Goal: Check status: Check status

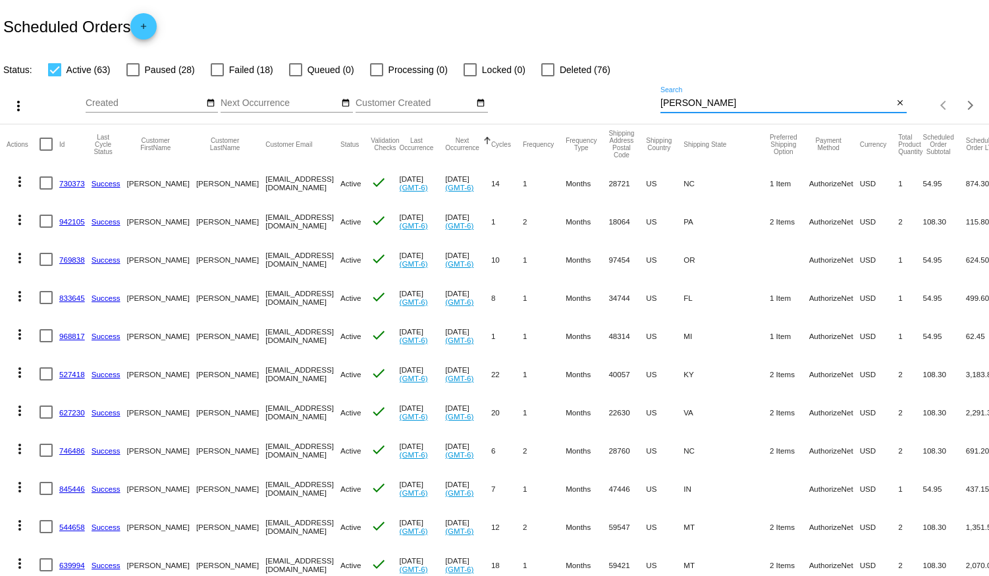
drag, startPoint x: 685, startPoint y: 99, endPoint x: 534, endPoint y: 89, distance: 151.2
click at [534, 89] on div "more_vert Aug Jan Feb Mar [DATE]" at bounding box center [494, 101] width 989 height 47
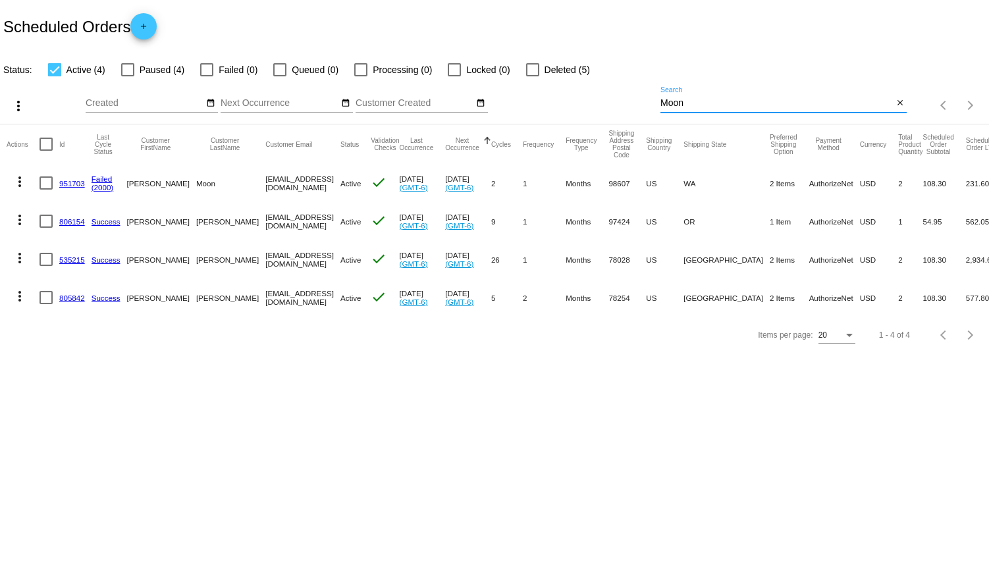
type input "Moon"
click at [66, 177] on mat-cell "951703" at bounding box center [75, 183] width 32 height 38
click at [65, 177] on mat-cell "951703" at bounding box center [75, 183] width 32 height 38
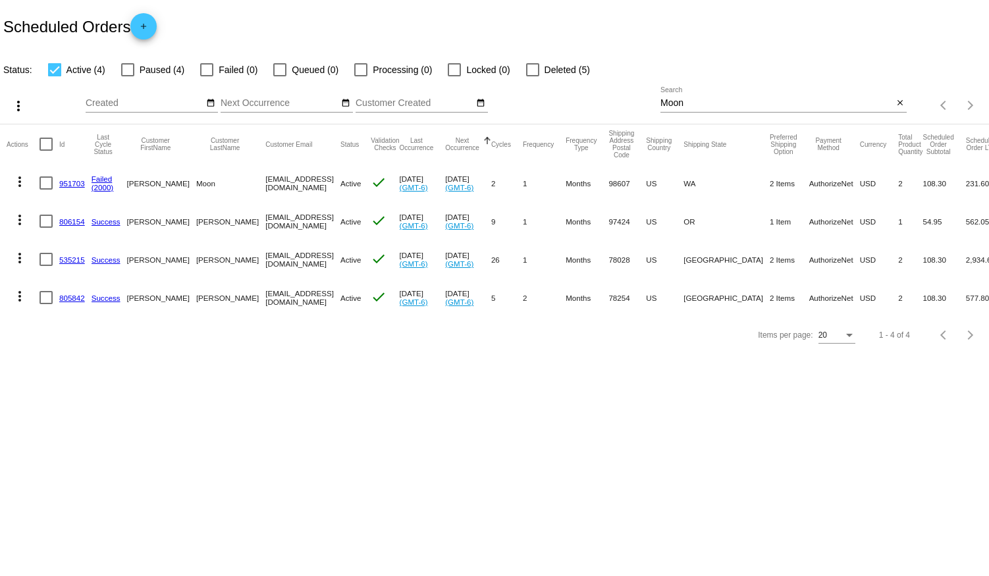
click at [65, 177] on mat-cell "951703" at bounding box center [75, 183] width 32 height 38
click at [73, 182] on link "951703" at bounding box center [72, 183] width 26 height 9
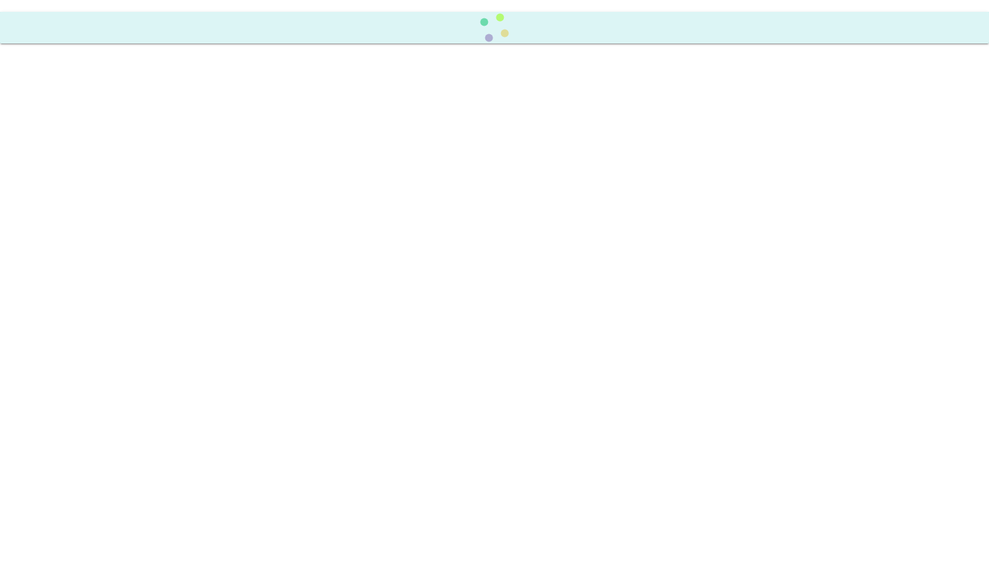
click at [74, 182] on body at bounding box center [494, 288] width 989 height 576
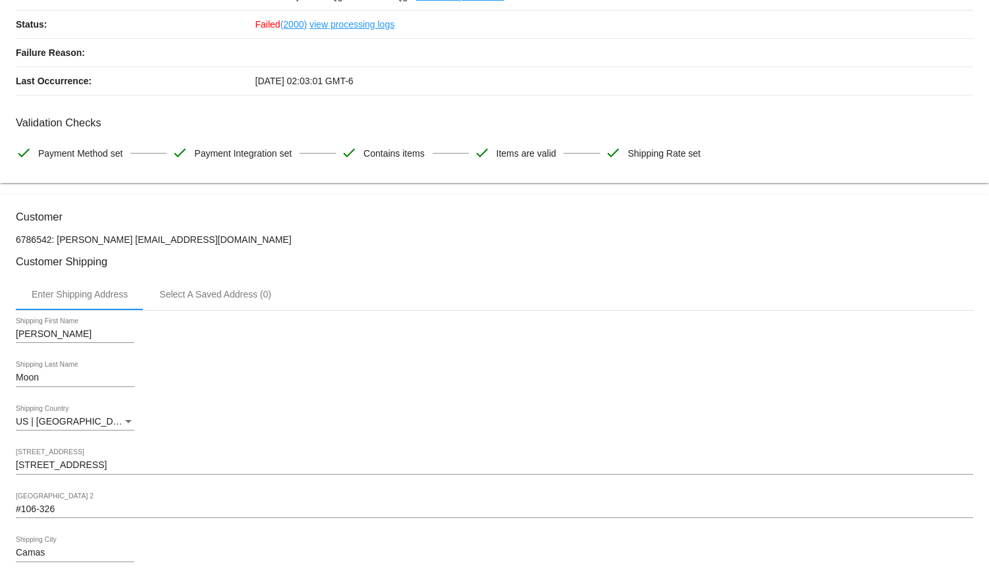
scroll to position [119, 0]
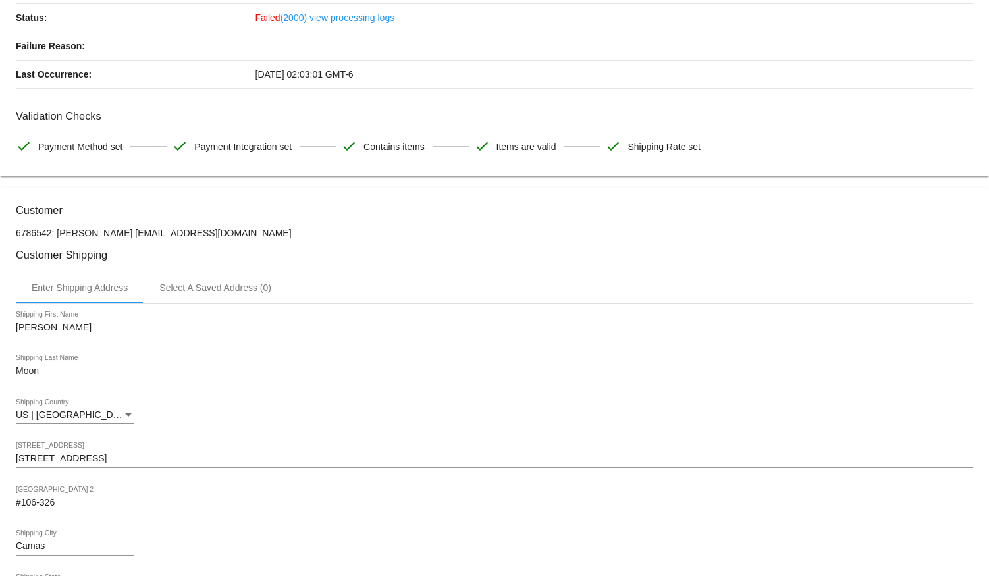
click at [570, 320] on div "Vanessa Shipping First Name" at bounding box center [495, 330] width 958 height 38
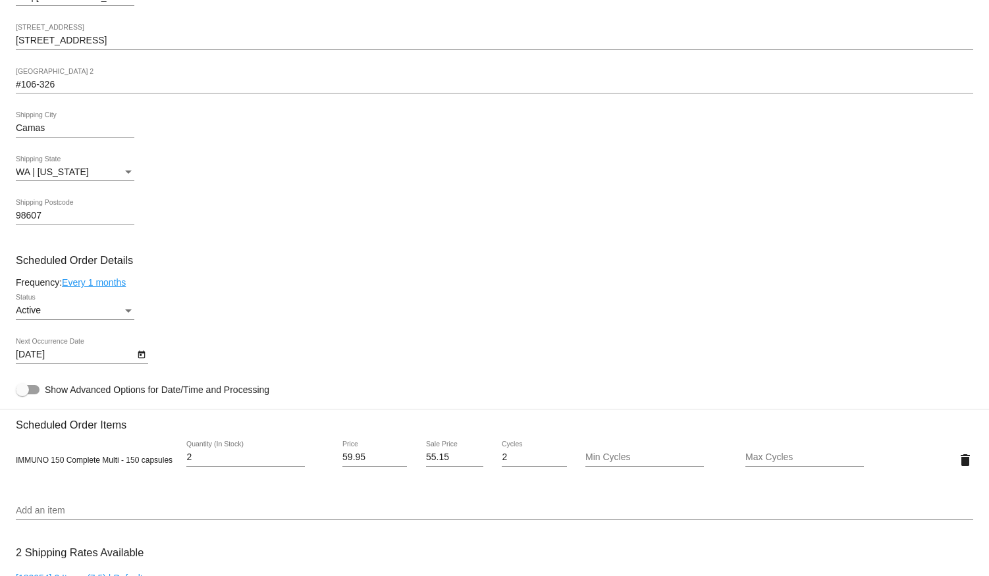
scroll to position [539, 0]
click at [139, 359] on icon "Open calendar" at bounding box center [141, 354] width 9 height 16
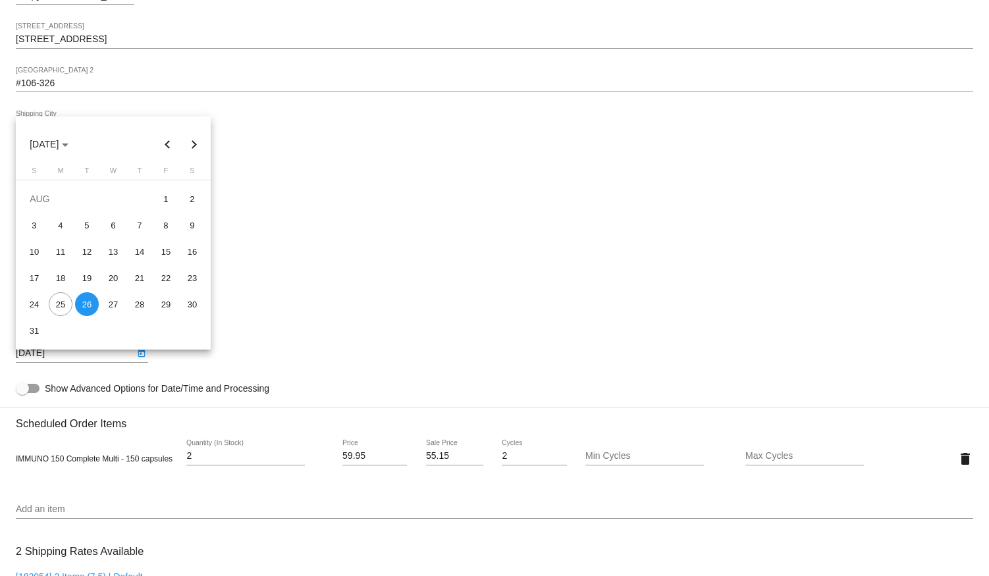
click at [194, 140] on button "Next month" at bounding box center [194, 144] width 26 height 26
click at [60, 273] on div "15" at bounding box center [61, 278] width 24 height 24
type input "9/15/2025"
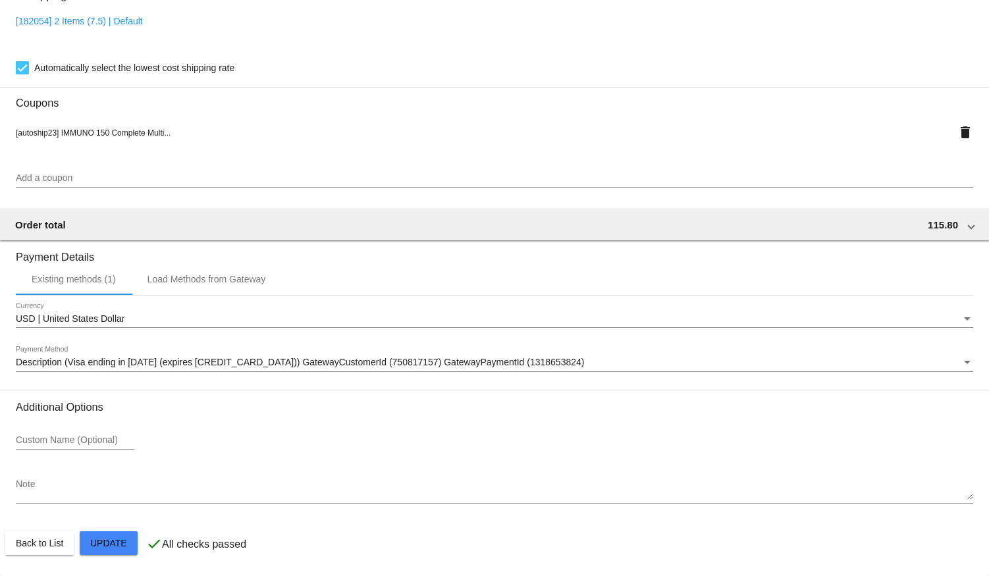
scroll to position [1103, 0]
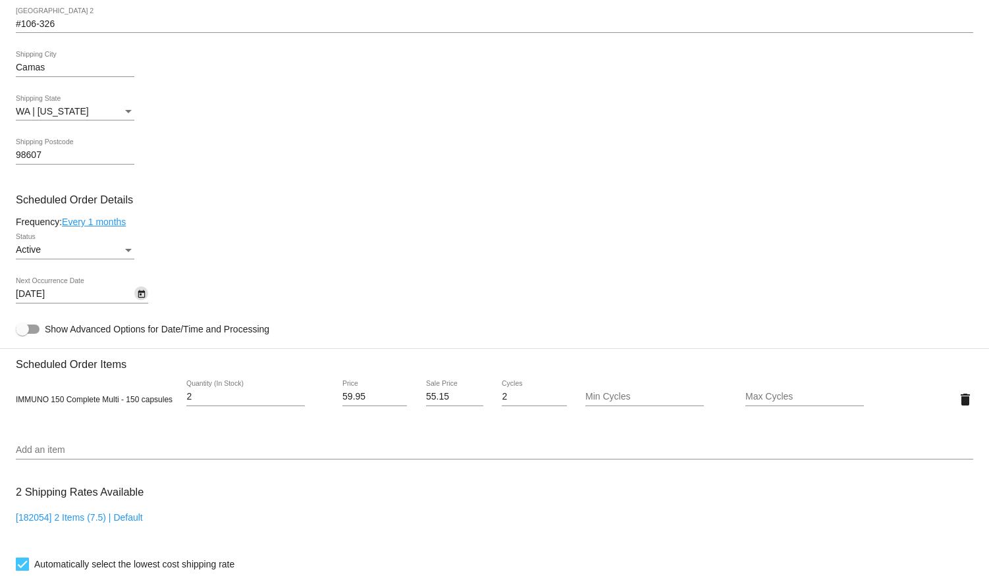
scroll to position [624, 0]
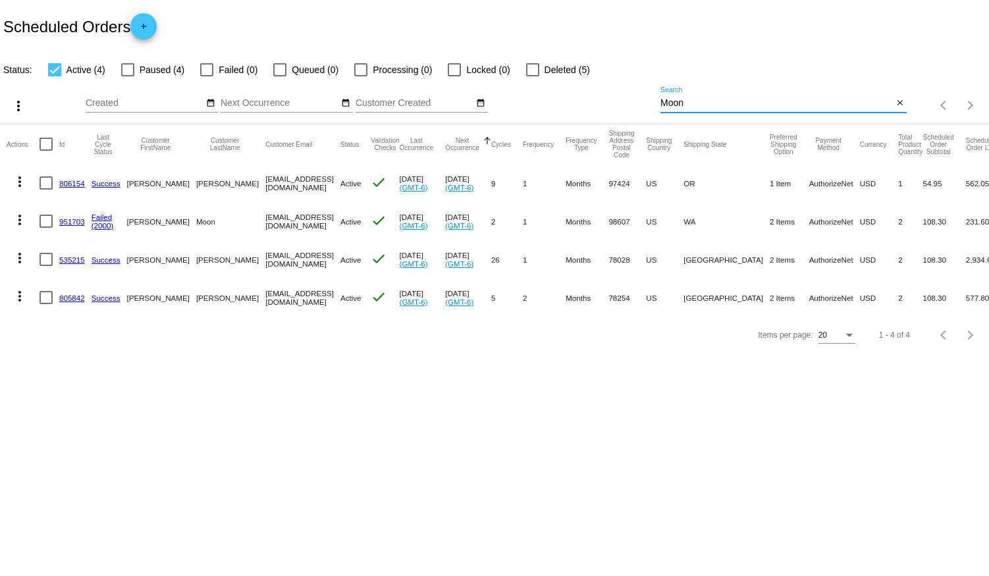
click at [690, 99] on input "Moon" at bounding box center [777, 103] width 233 height 11
type input "M"
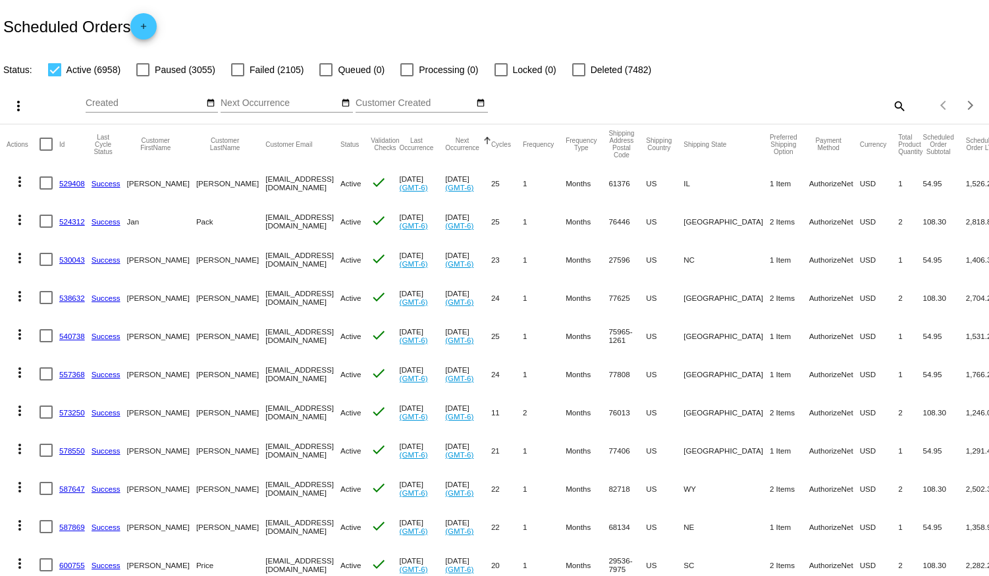
click at [893, 108] on mat-icon "search" at bounding box center [899, 106] width 16 height 20
drag, startPoint x: 698, startPoint y: 101, endPoint x: 530, endPoint y: 115, distance: 168.5
click at [530, 115] on div "more_vert Aug Jan Feb Mar [DATE]" at bounding box center [494, 101] width 989 height 47
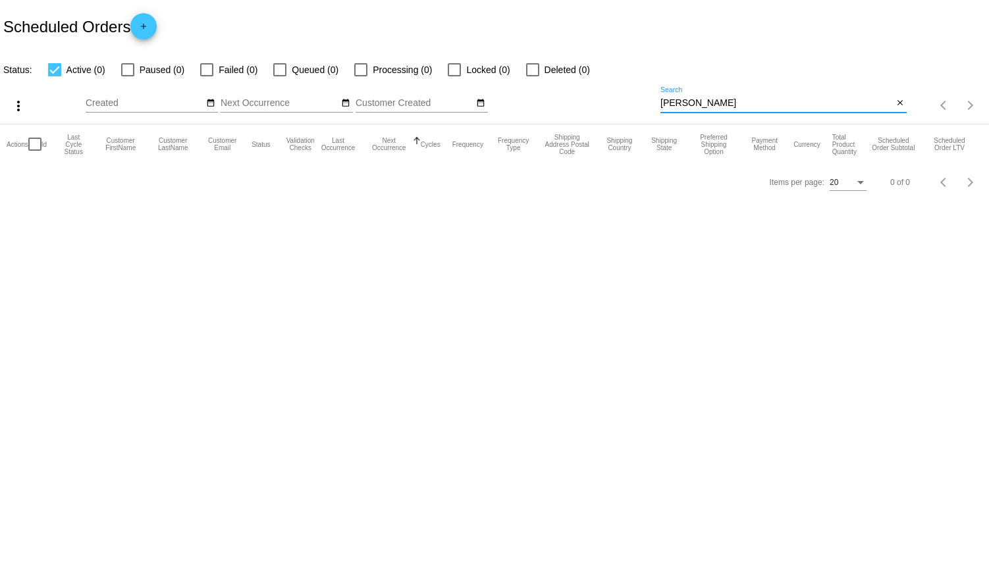
type input "[PERSON_NAME]"
click at [130, 68] on div at bounding box center [127, 69] width 13 height 13
click at [128, 76] on input "Paused (0)" at bounding box center [127, 76] width 1 height 1
checkbox input "true"
click at [54, 72] on div at bounding box center [54, 69] width 13 height 13
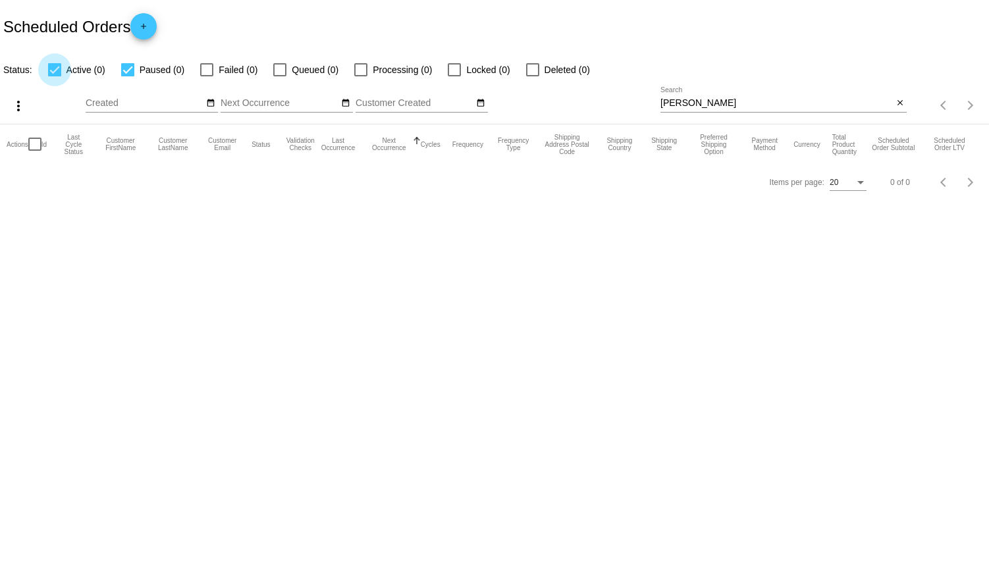
click at [54, 76] on input "Active (0)" at bounding box center [54, 76] width 1 height 1
checkbox input "false"
drag, startPoint x: 705, startPoint y: 98, endPoint x: 573, endPoint y: 102, distance: 131.8
click at [573, 102] on div "more_vert Aug Jan Feb Mar [DATE]" at bounding box center [494, 101] width 989 height 47
type input "[PERSON_NAME]"
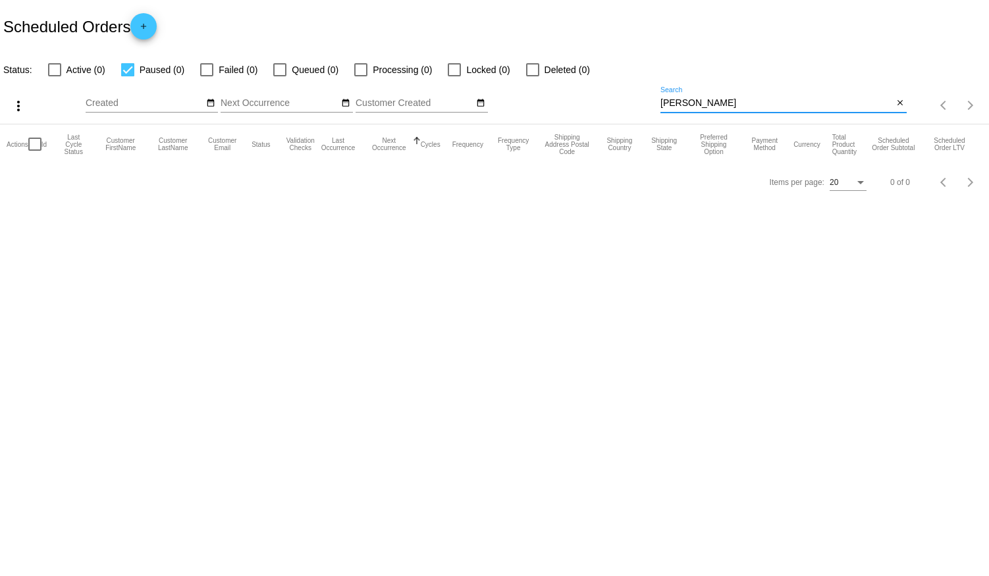
click at [206, 72] on div at bounding box center [206, 69] width 13 height 13
click at [206, 76] on input "Failed (0)" at bounding box center [206, 76] width 1 height 1
checkbox input "true"
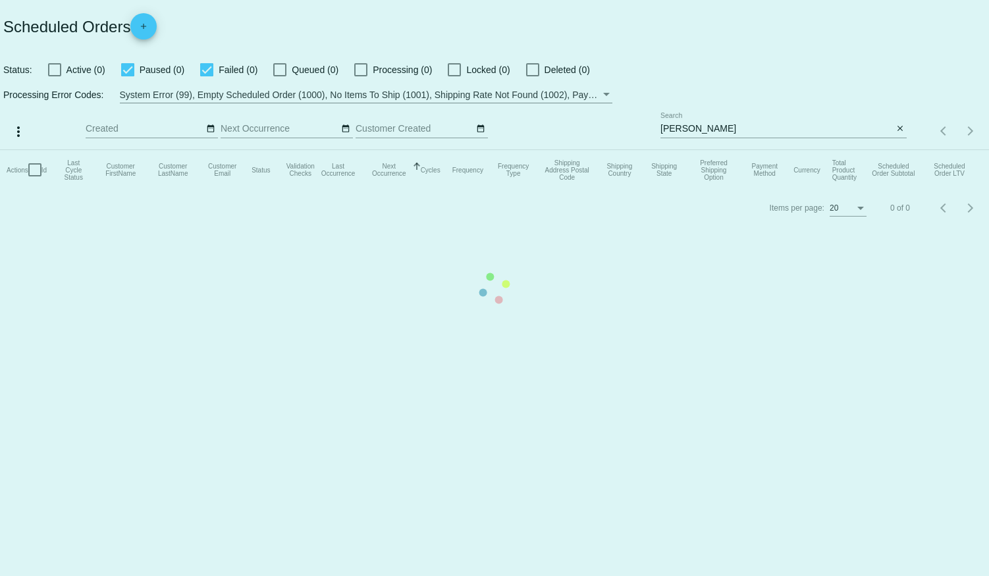
click at [130, 150] on mat-table "Actions Id Last Cycle Status Customer FirstName Customer LastName Customer Emai…" at bounding box center [494, 170] width 989 height 40
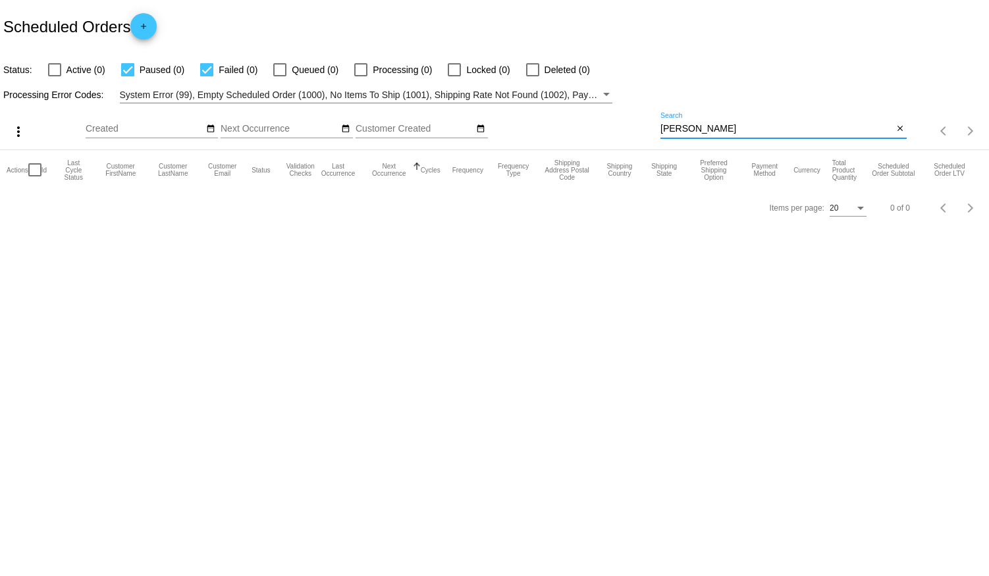
drag, startPoint x: 707, startPoint y: 126, endPoint x: 618, endPoint y: 129, distance: 89.0
click at [618, 129] on div "more_vert Aug Jan Feb Mar [DATE]" at bounding box center [494, 126] width 989 height 47
type input "[PERSON_NAME]"
click at [126, 70] on div at bounding box center [127, 69] width 13 height 13
click at [127, 76] on input "Paused (0)" at bounding box center [127, 76] width 1 height 1
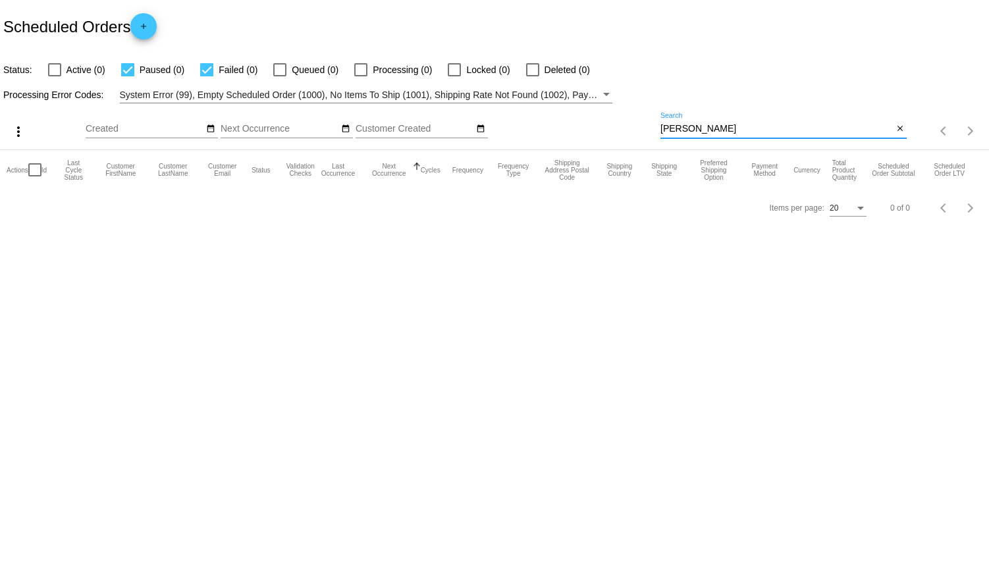
checkbox input "false"
